Goal: Information Seeking & Learning: Learn about a topic

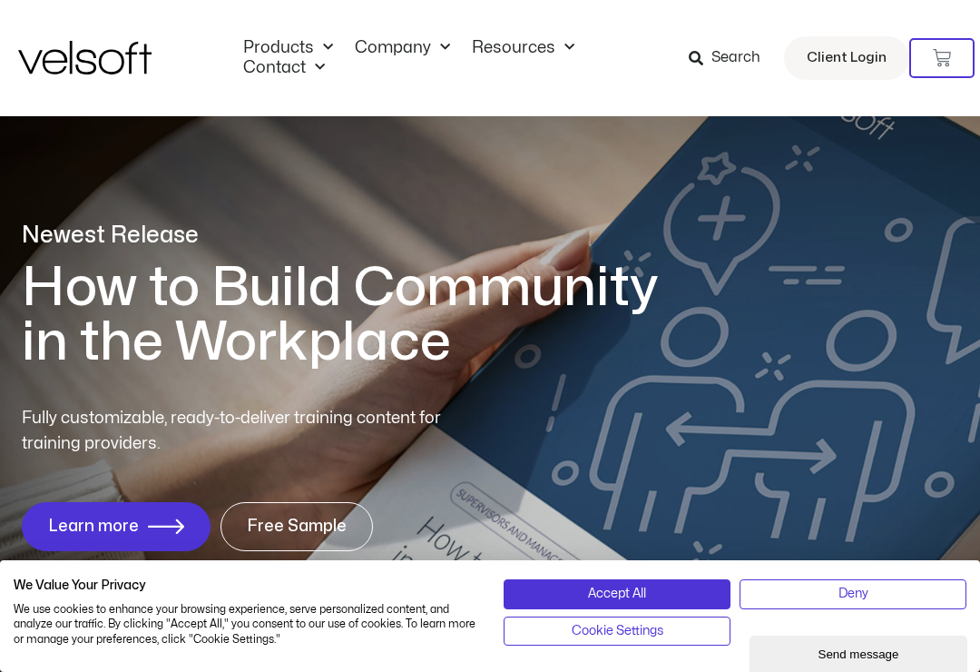
click at [424, 52] on link "Company" at bounding box center [402, 48] width 117 height 20
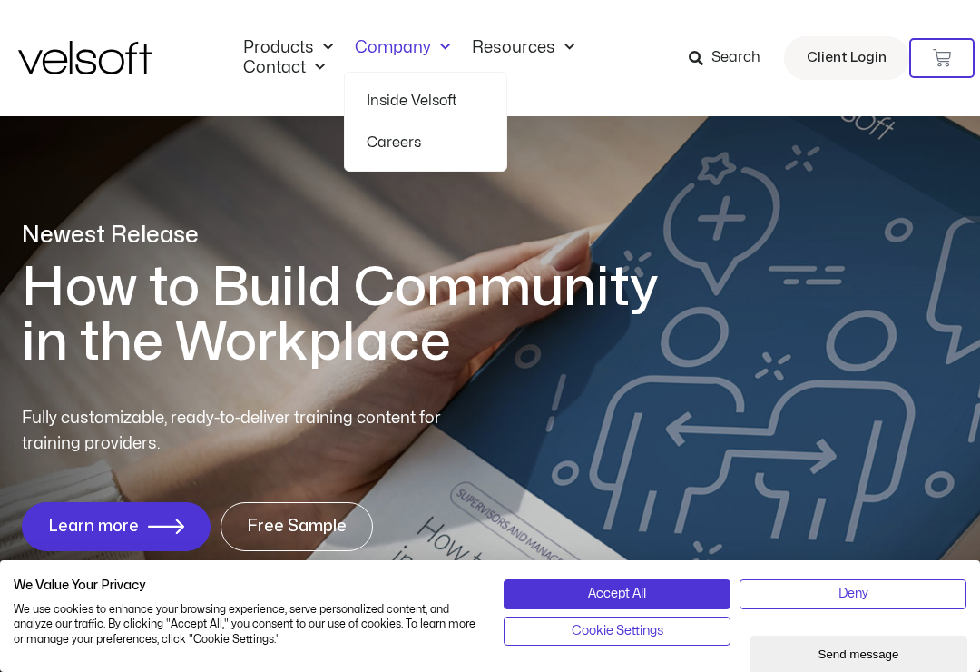
click at [392, 150] on link "Careers" at bounding box center [426, 143] width 118 height 42
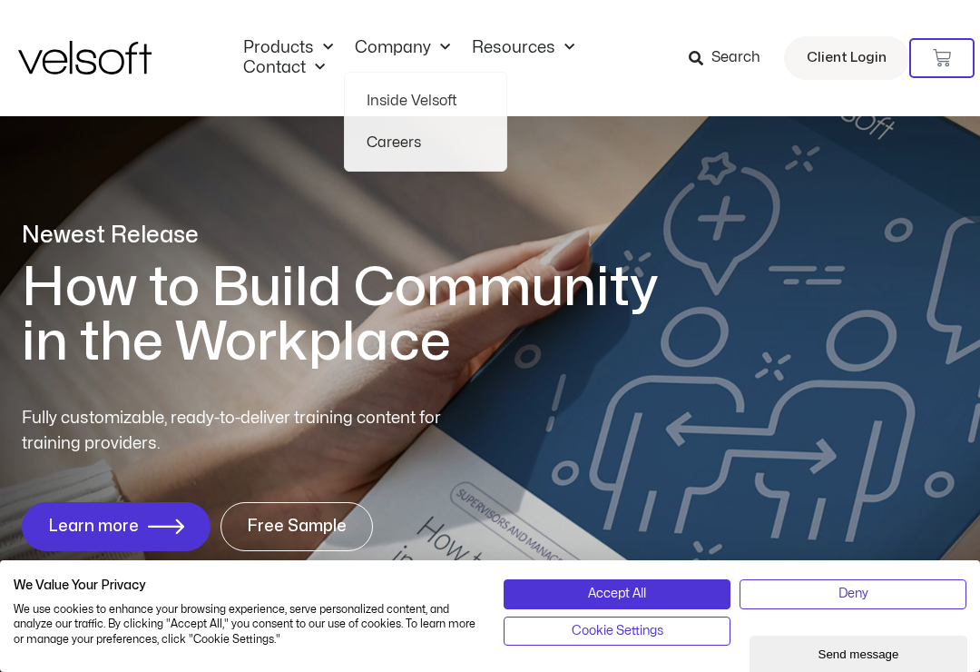
click at [397, 144] on link "Careers" at bounding box center [426, 143] width 118 height 42
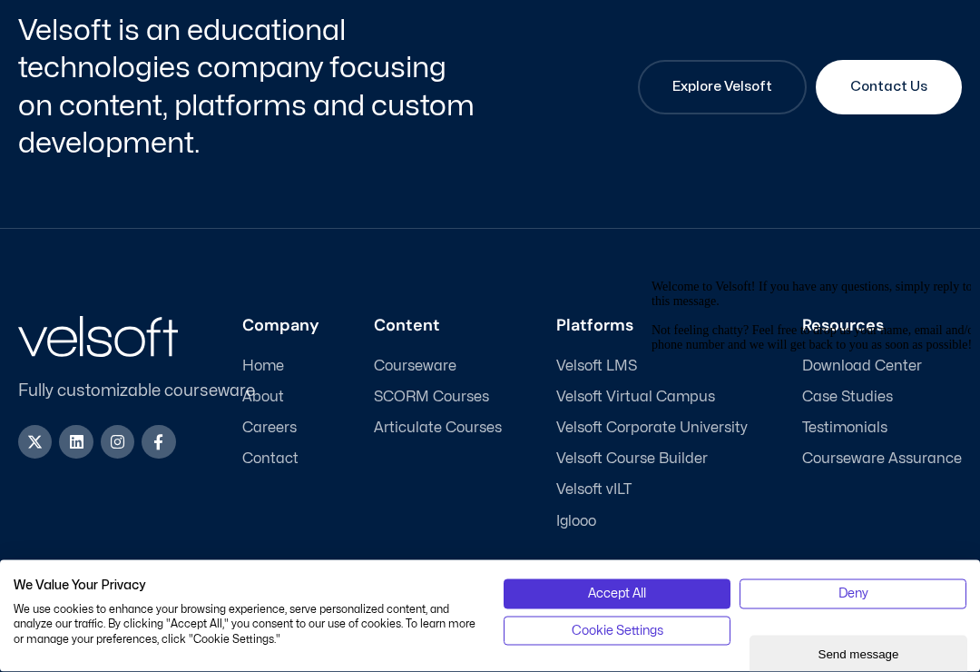
scroll to position [2671, 0]
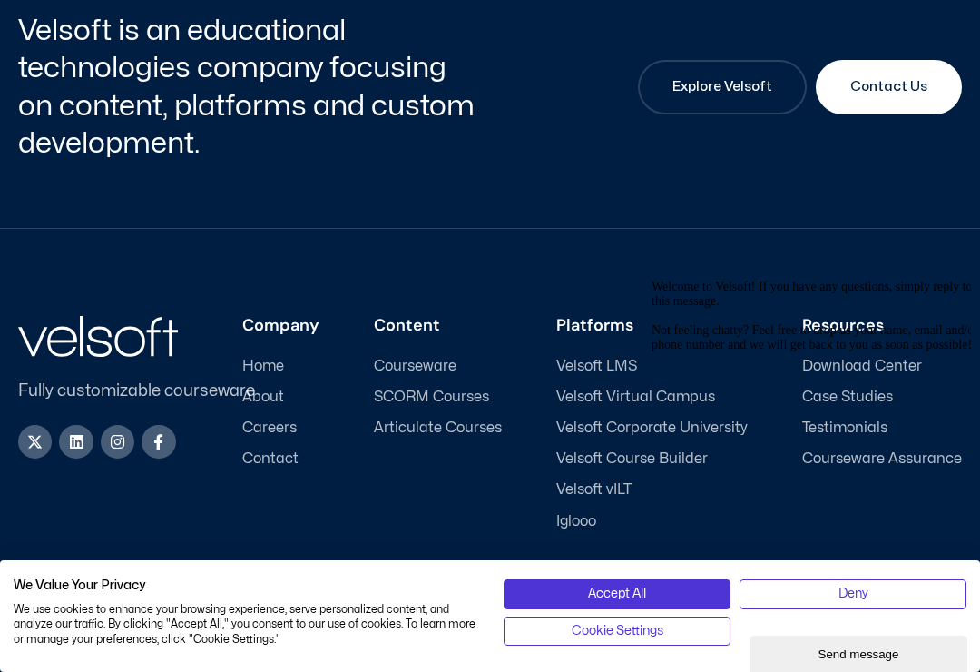
click at [289, 419] on span "Careers" at bounding box center [269, 427] width 54 height 17
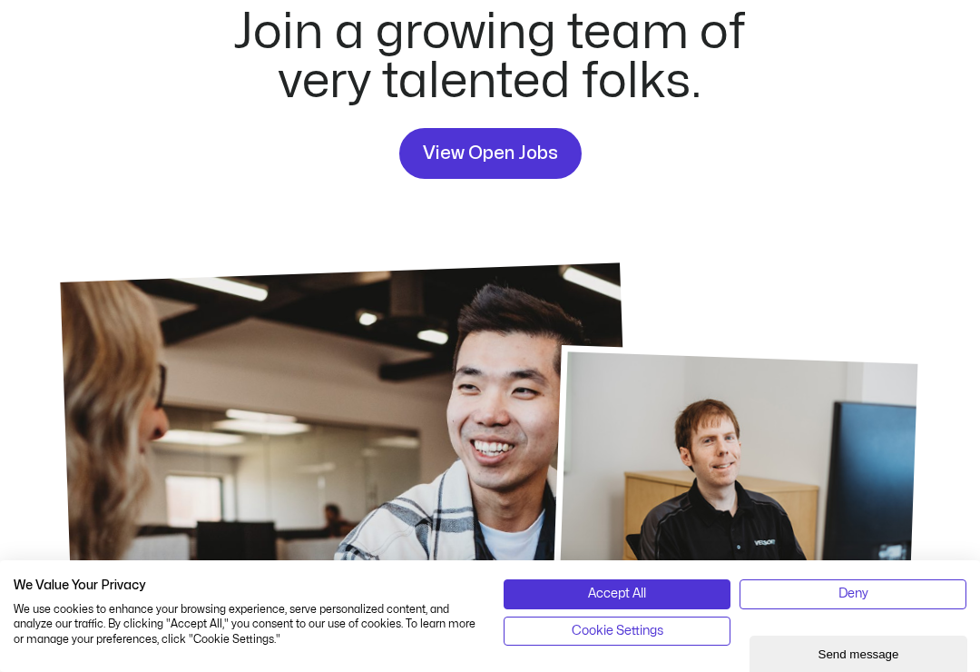
click at [501, 142] on span "View Open Jobs" at bounding box center [490, 153] width 135 height 29
